Goal: Task Accomplishment & Management: Manage account settings

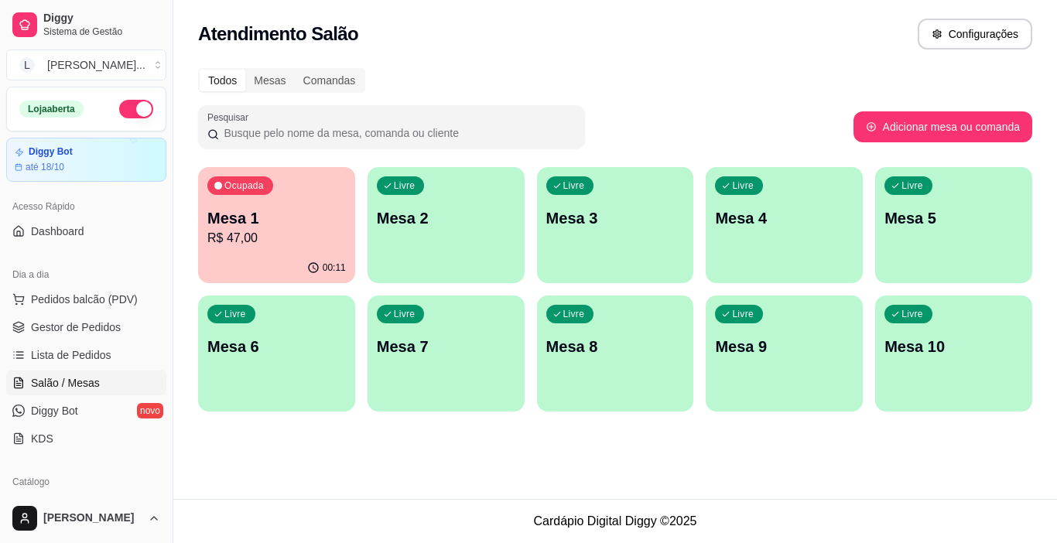
click at [295, 233] on div "Mesa 1 R$ 47,00" at bounding box center [276, 227] width 138 height 40
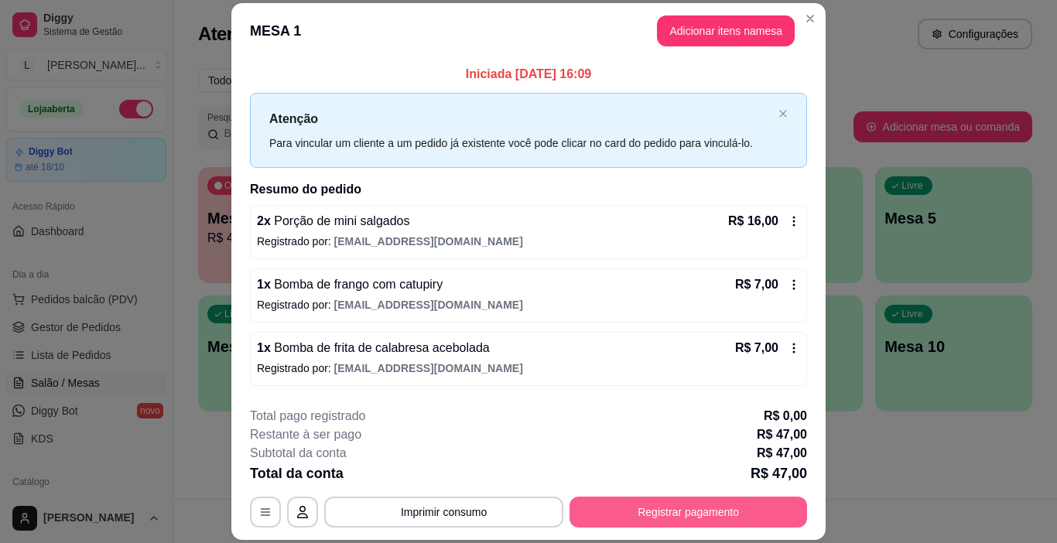
click at [690, 521] on button "Registrar pagamento" at bounding box center [687, 512] width 237 height 31
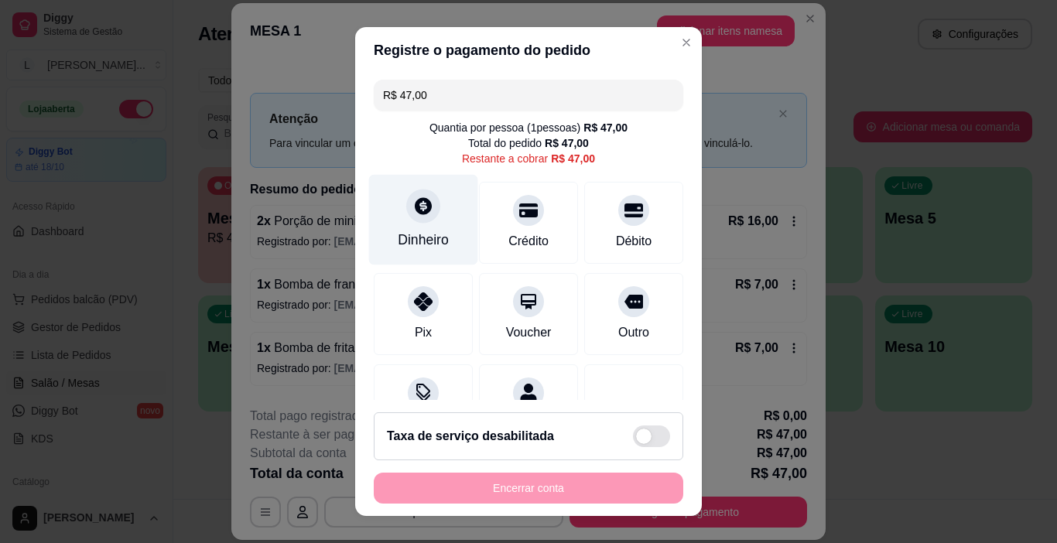
click at [387, 237] on div "Dinheiro" at bounding box center [423, 220] width 109 height 90
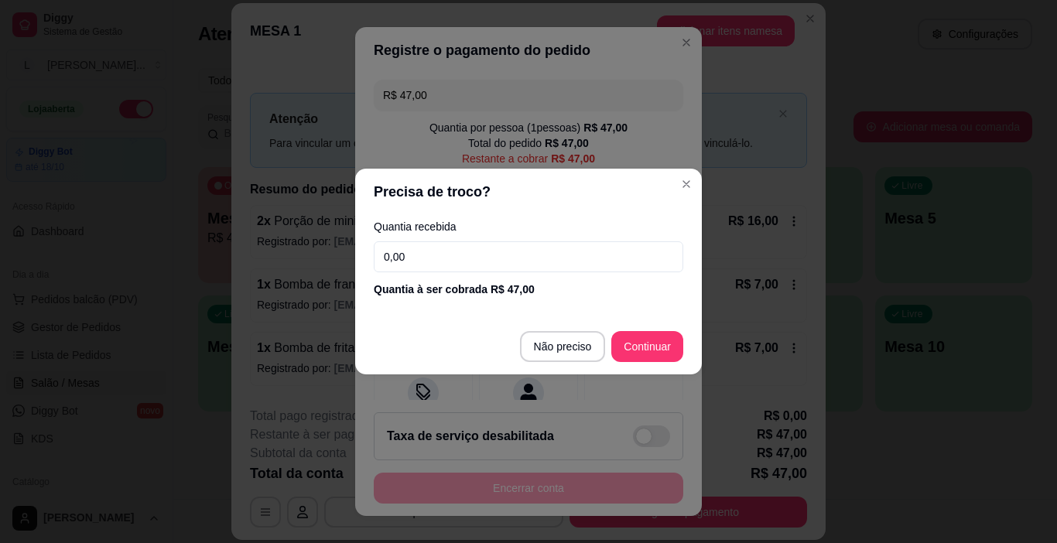
click at [507, 261] on input "0,00" at bounding box center [528, 256] width 309 height 31
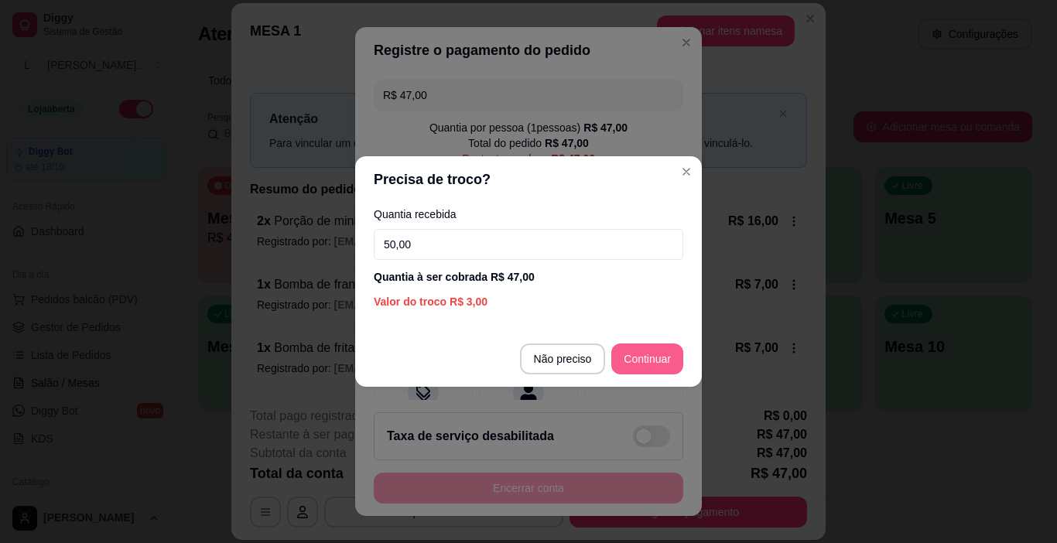
type input "50,00"
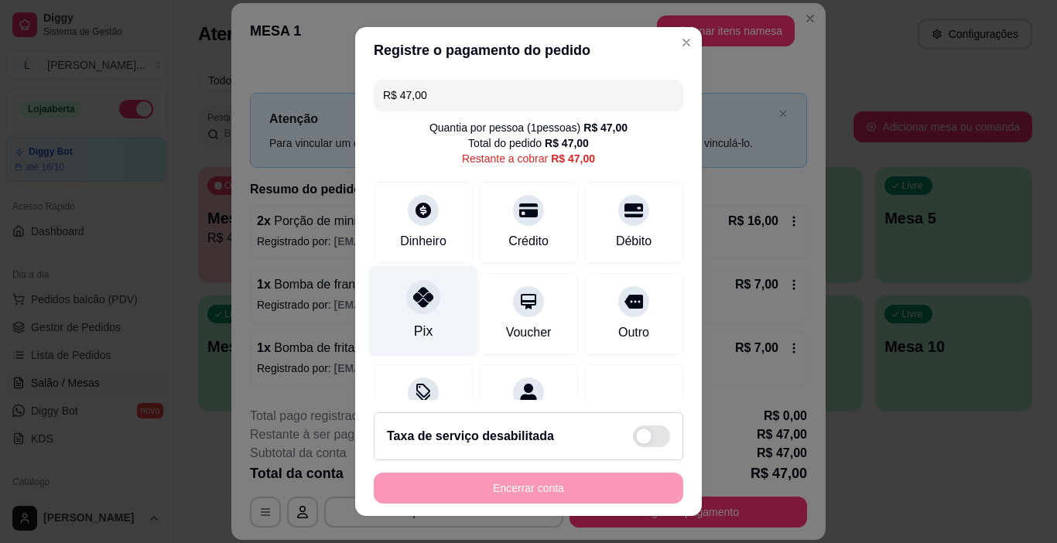
click at [418, 303] on icon at bounding box center [423, 297] width 20 height 20
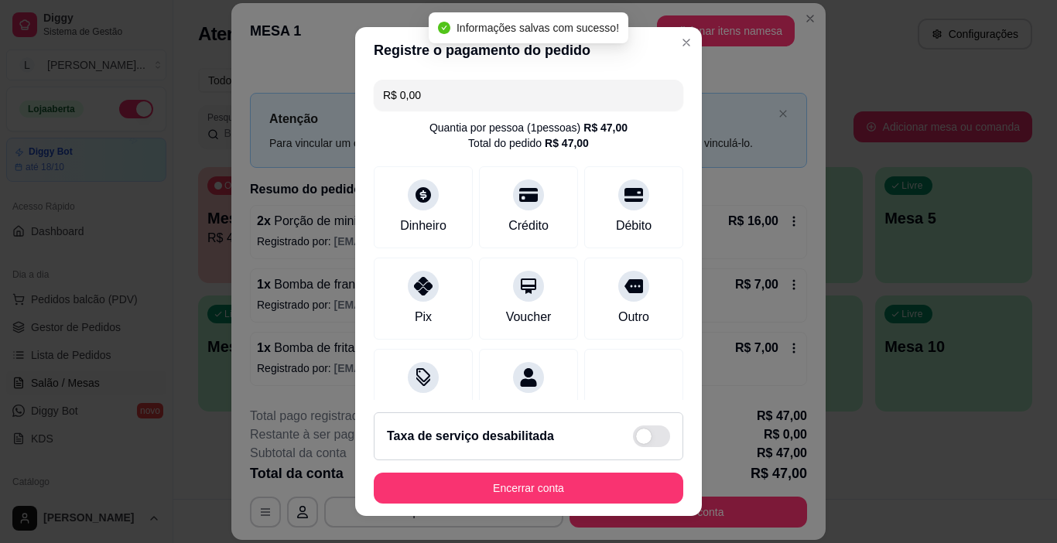
type input "R$ 0,00"
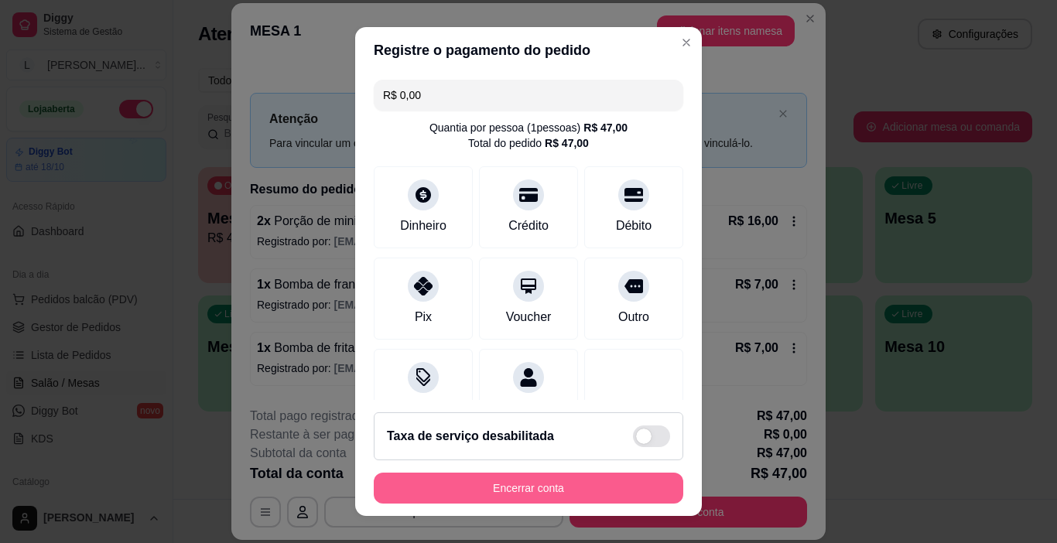
click at [550, 483] on button "Encerrar conta" at bounding box center [528, 488] width 309 height 31
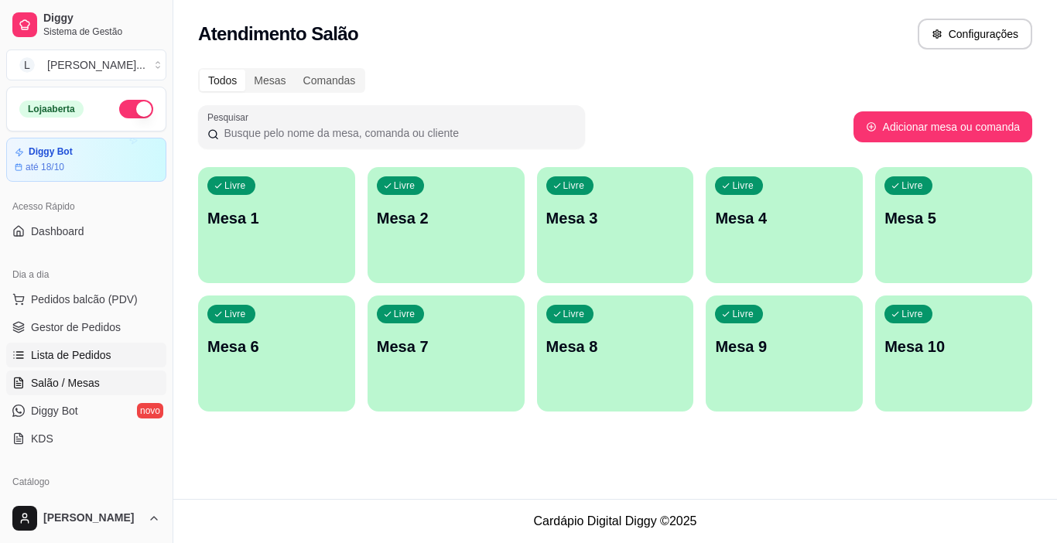
click at [36, 356] on span "Lista de Pedidos" at bounding box center [71, 354] width 80 height 15
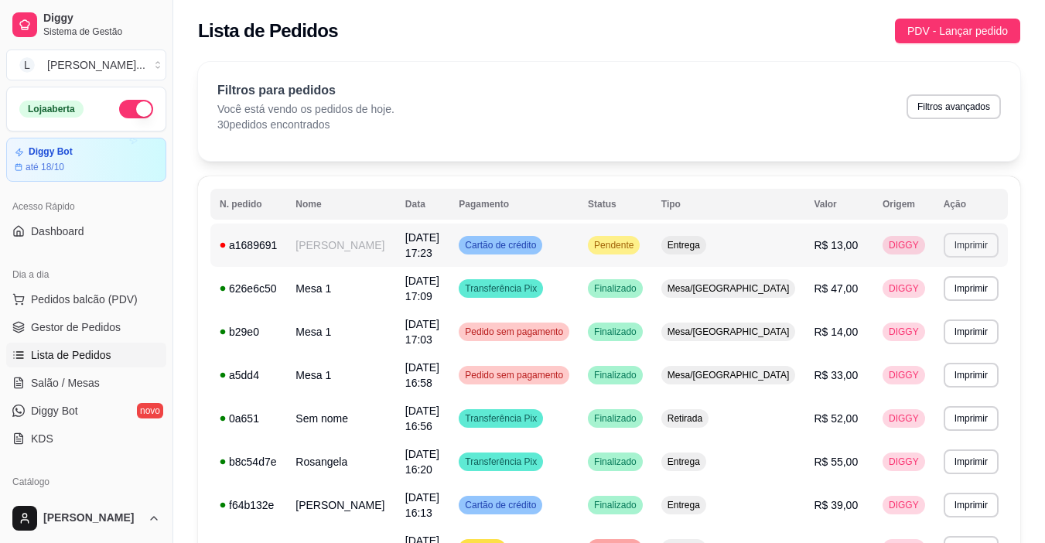
click at [960, 244] on button "Imprimir" at bounding box center [971, 245] width 55 height 25
click at [953, 298] on button "IMPRESSORA" at bounding box center [945, 300] width 112 height 25
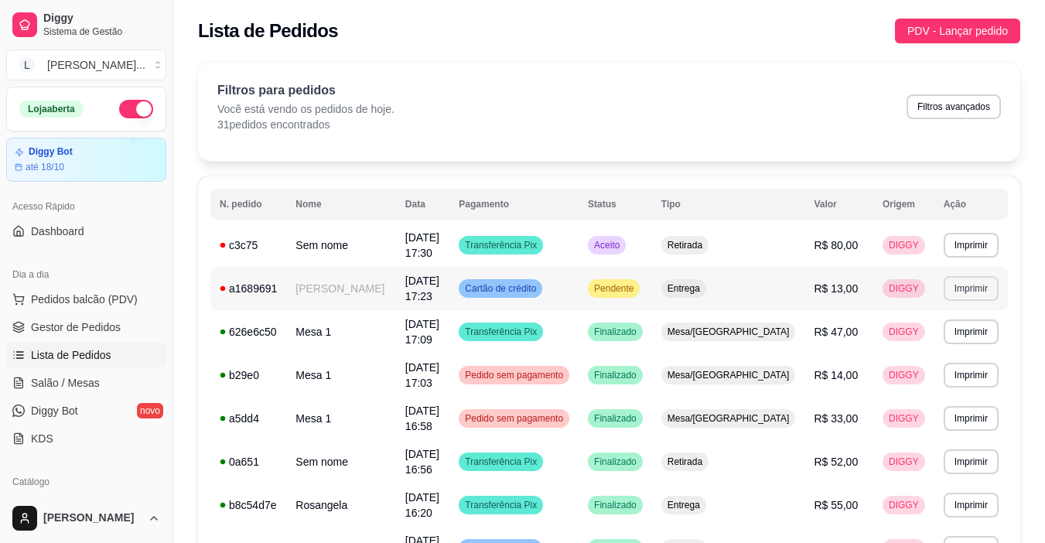
click at [951, 296] on button "Imprimir" at bounding box center [971, 288] width 55 height 25
click at [709, 251] on div "Retirada" at bounding box center [684, 245] width 47 height 19
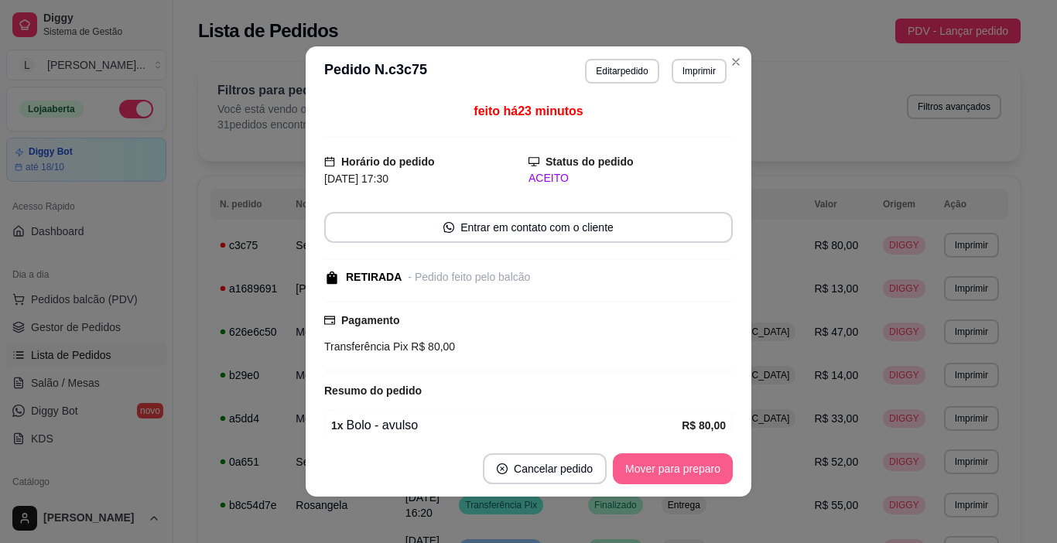
click at [695, 461] on button "Mover para preparo" at bounding box center [673, 468] width 120 height 31
click at [695, 461] on div "Mover para preparo" at bounding box center [662, 468] width 142 height 31
click at [698, 467] on div "Mover para preparo" at bounding box center [662, 468] width 142 height 31
click at [704, 473] on div "Mover para preparo" at bounding box center [662, 468] width 142 height 31
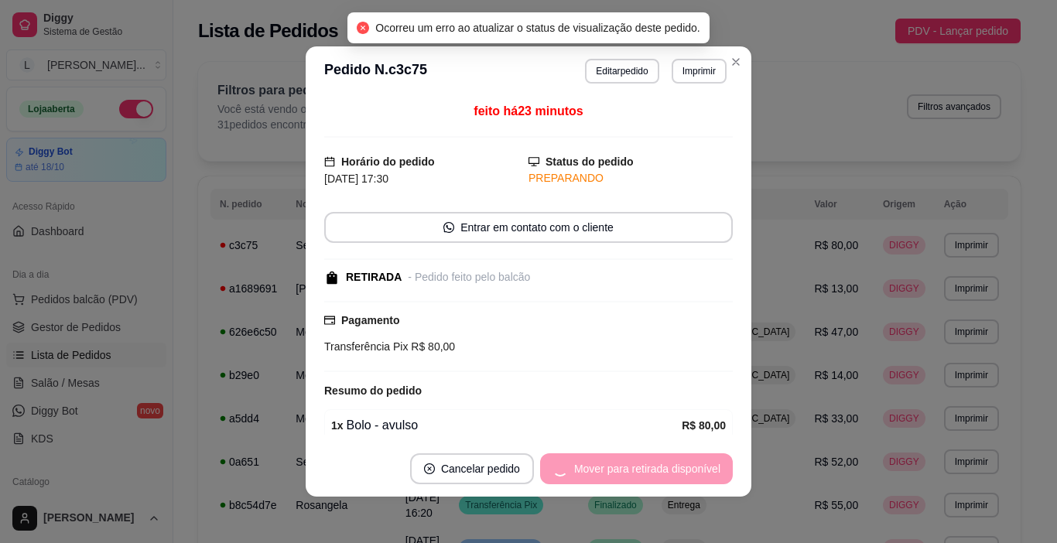
click at [703, 470] on div "Mover para retirada disponível" at bounding box center [636, 468] width 193 height 31
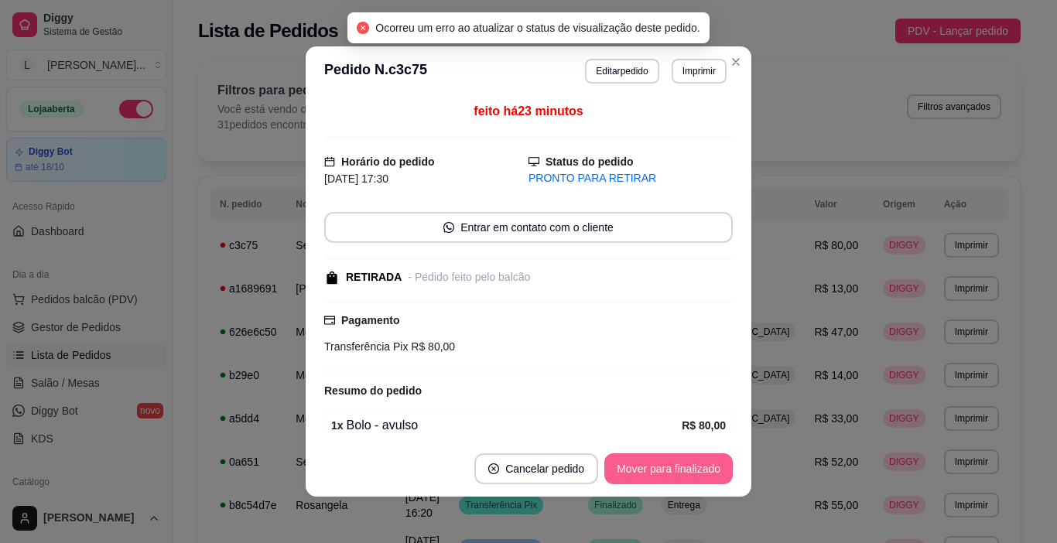
click at [690, 467] on button "Mover para finalizado" at bounding box center [668, 468] width 128 height 31
